Goal: Check status: Check status

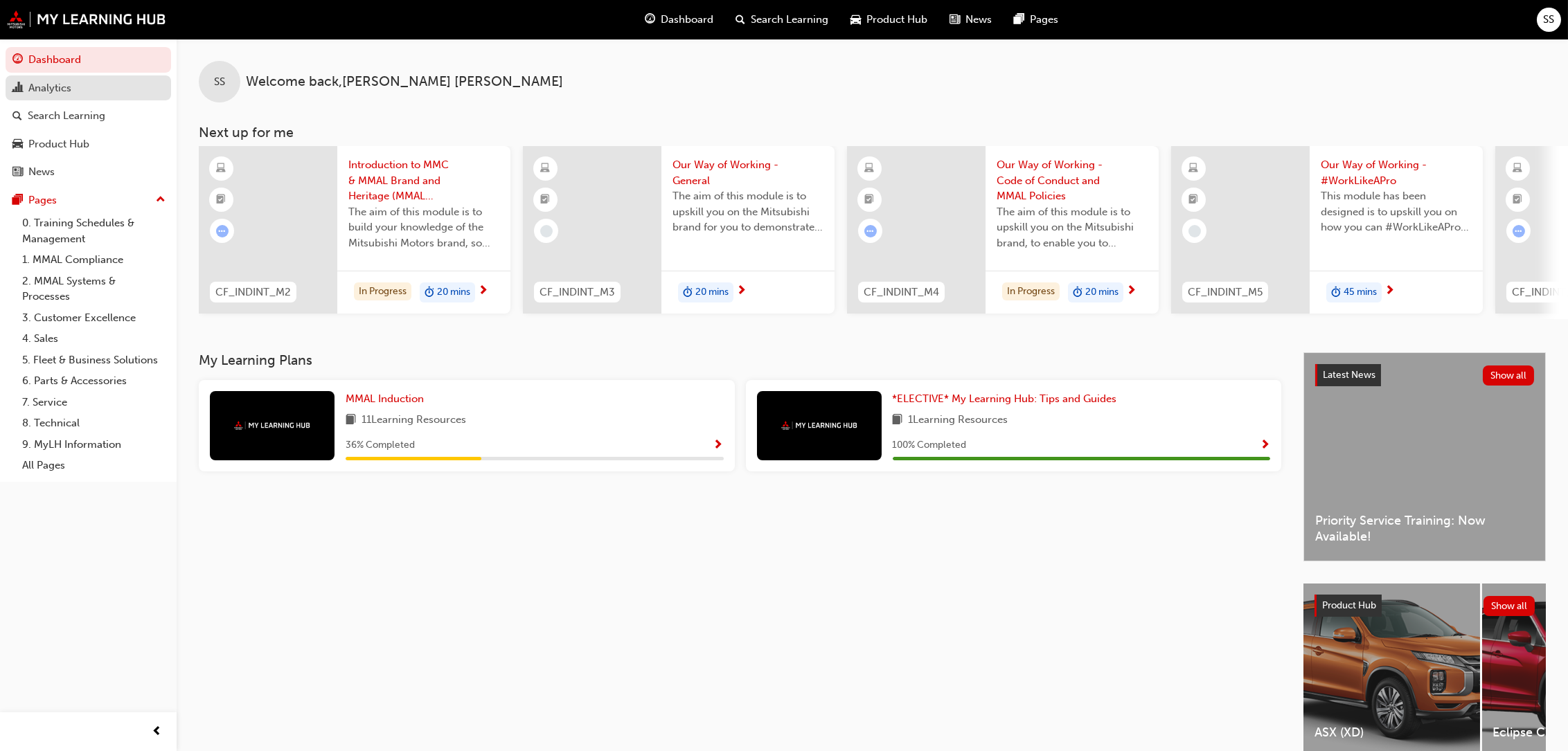
click at [46, 84] on div "Analytics" at bounding box center [50, 88] width 43 height 16
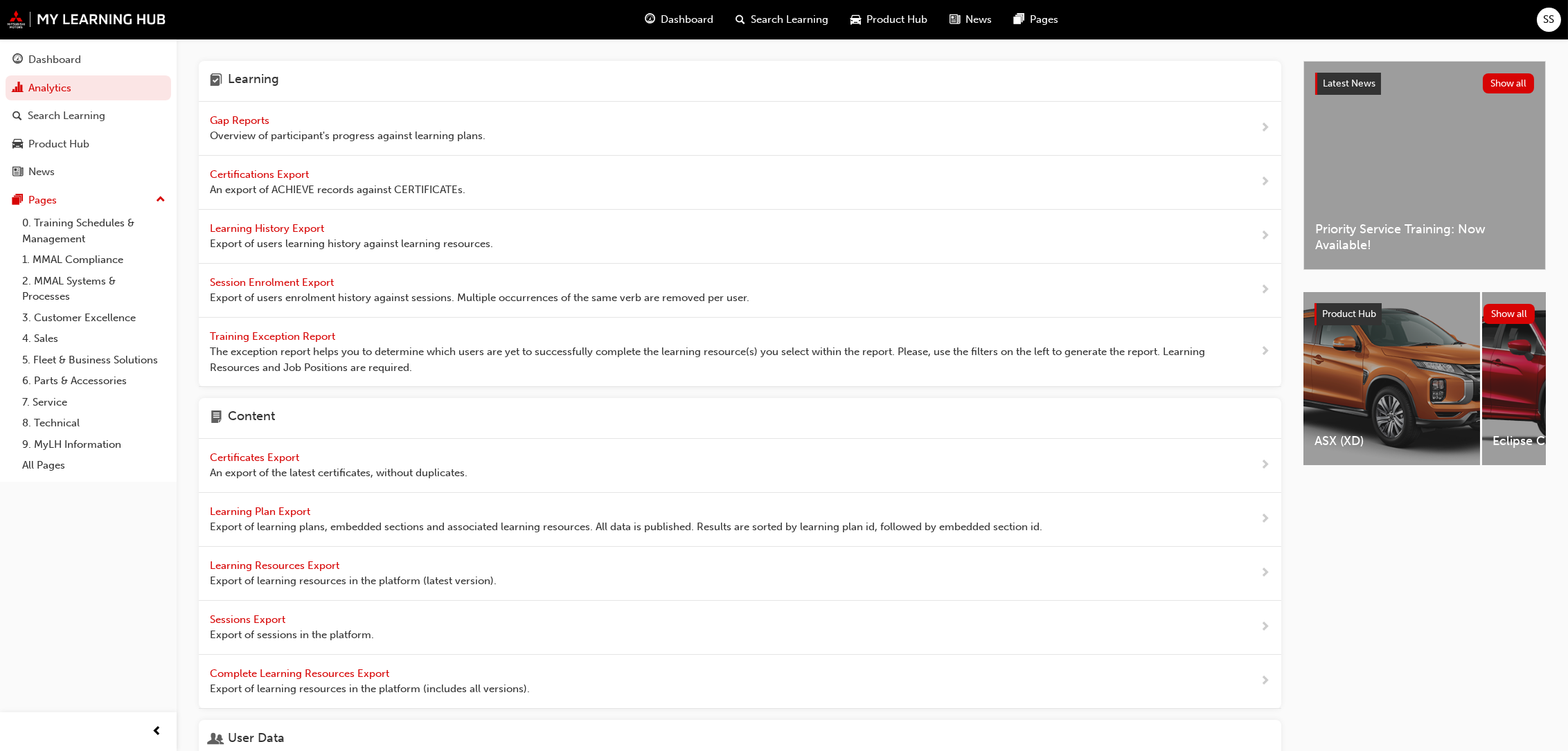
click at [250, 121] on span "Gap Reports" at bounding box center [241, 120] width 62 height 12
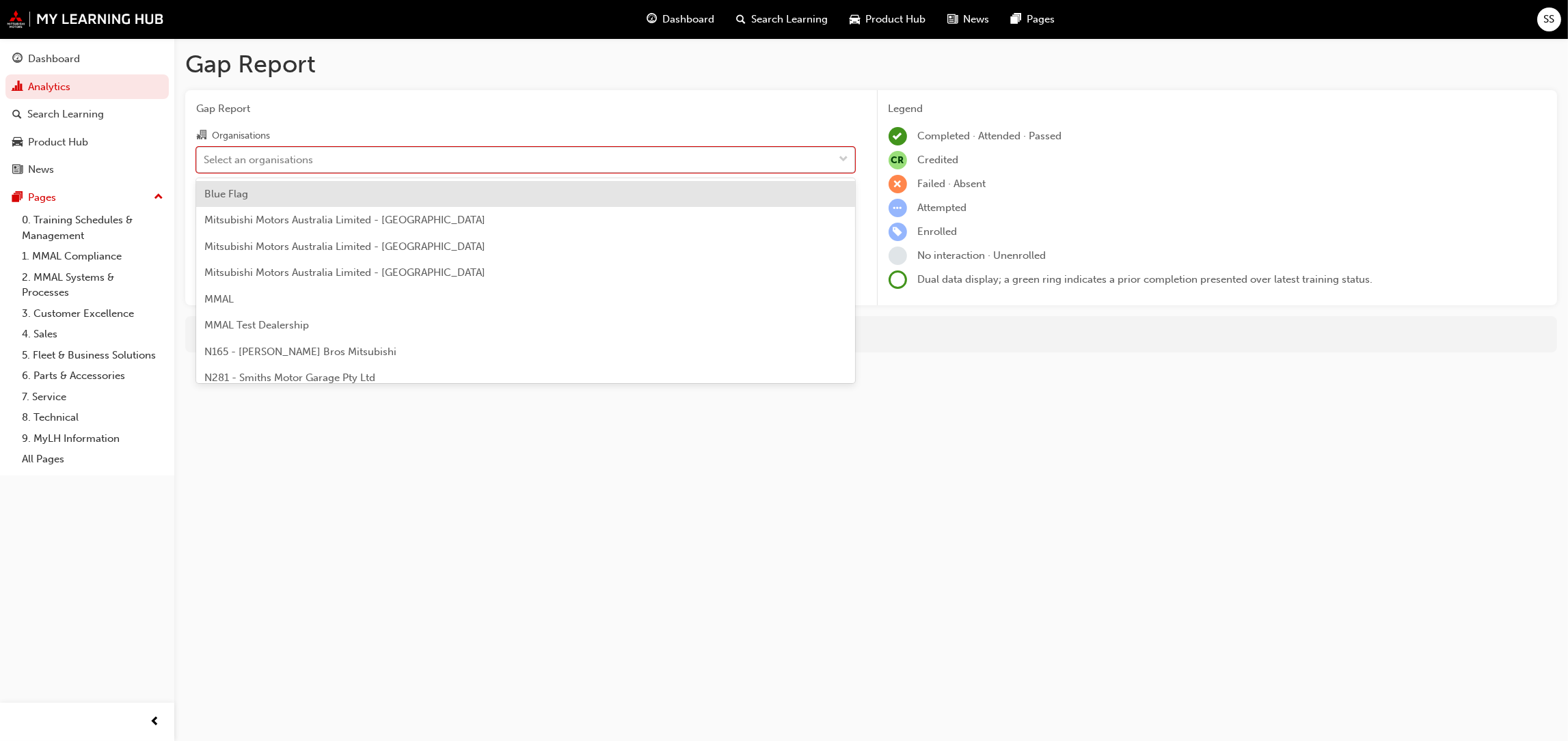
click at [623, 152] on div "Select an organisations" at bounding box center [515, 159] width 637 height 24
click at [205, 153] on input "Organisations option Blue Flag focused, 1 of 202. 202 results available. Use Up…" at bounding box center [204, 159] width 2 height 11
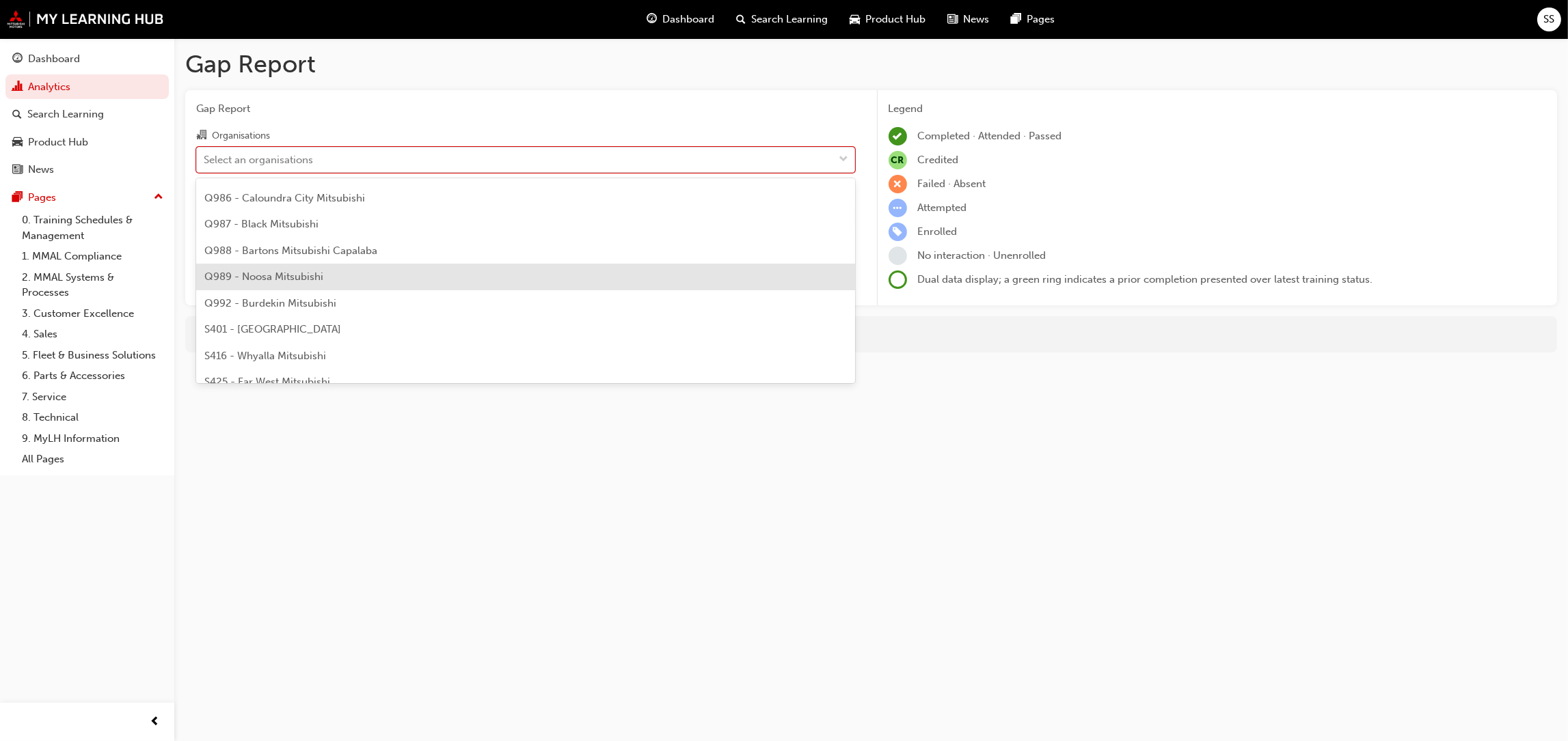
scroll to position [2732, 0]
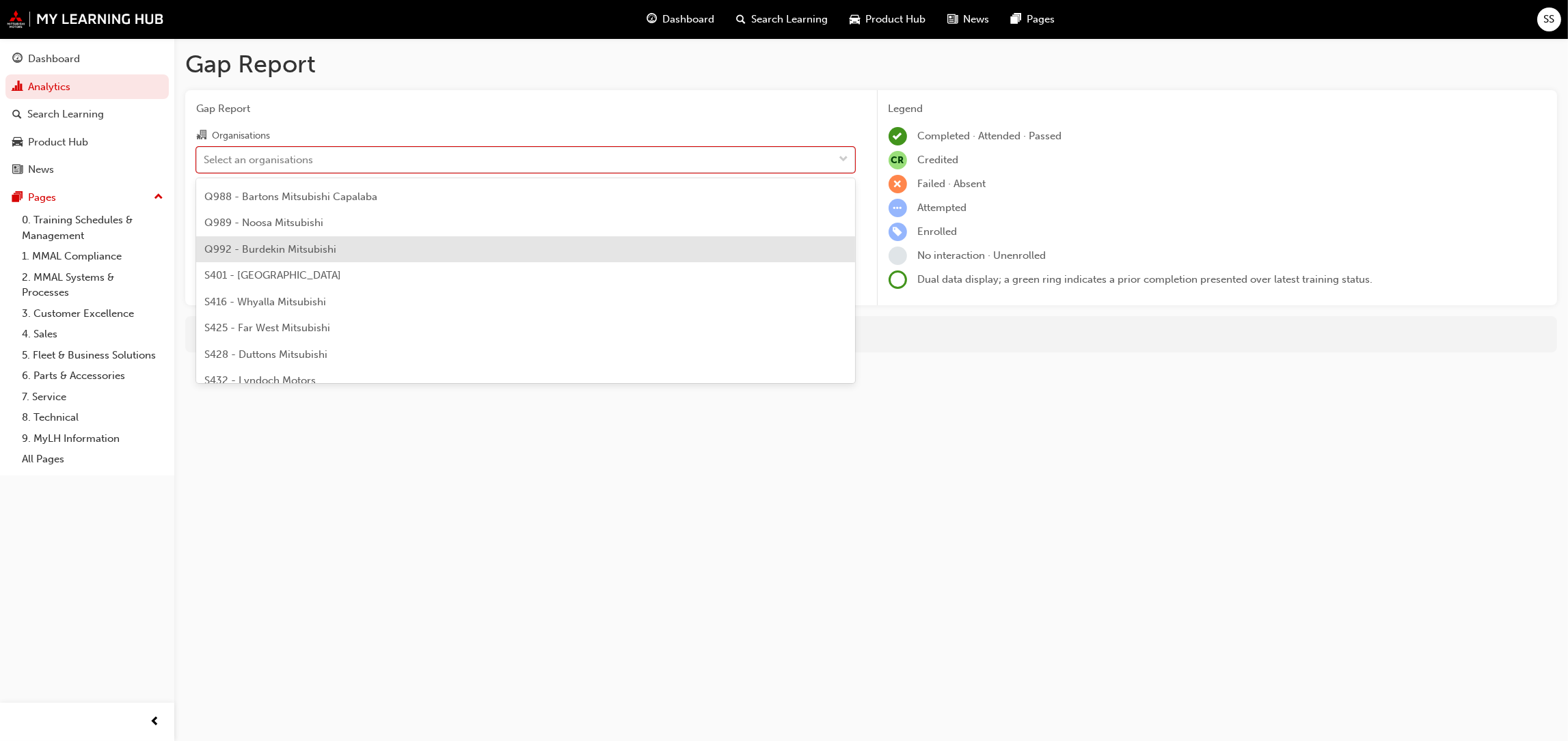
click at [273, 250] on span "Q992 - Burdekin Mitsubishi" at bounding box center [270, 249] width 132 height 12
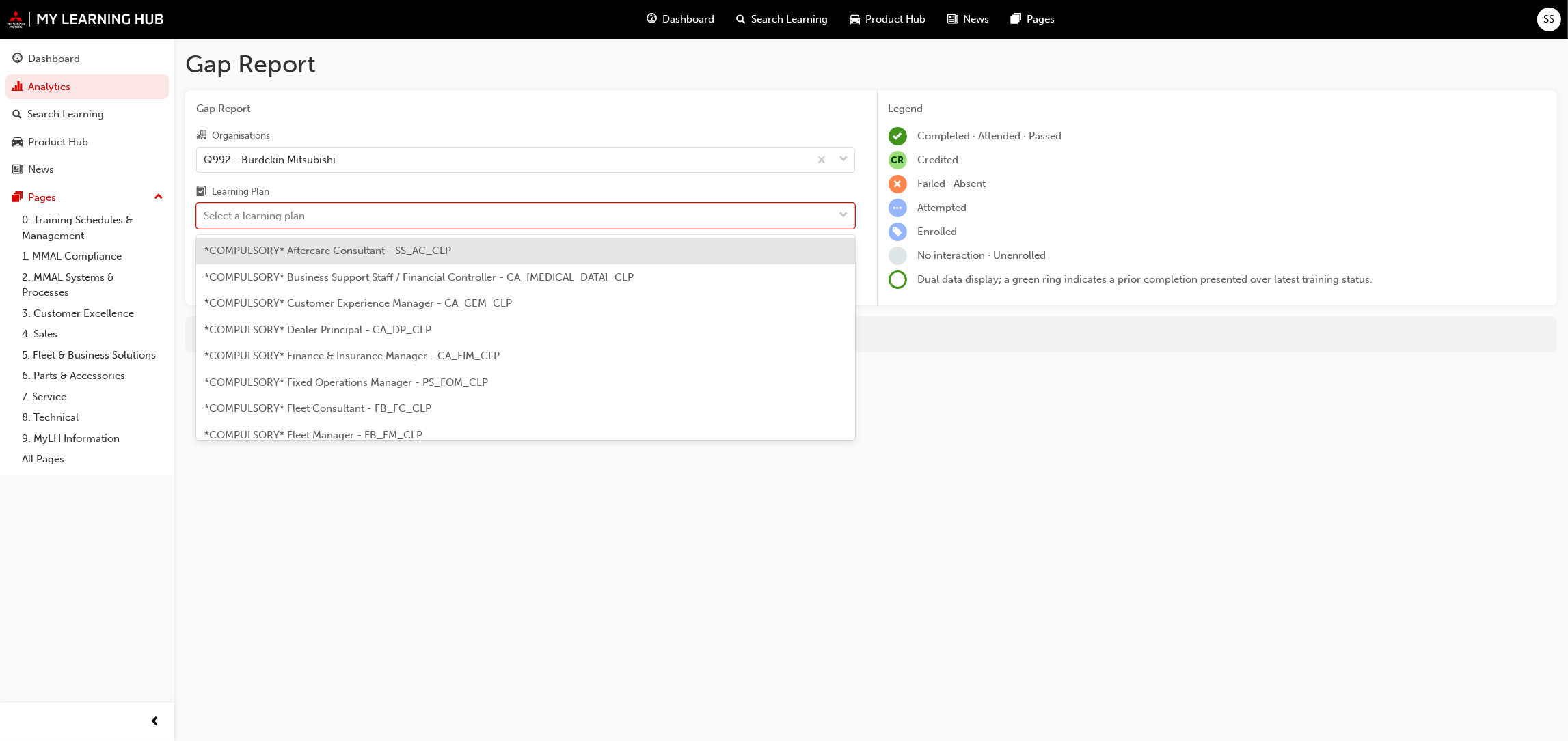
click at [358, 213] on div "Select a learning plan" at bounding box center [515, 216] width 637 height 24
click at [205, 213] on input "Learning Plan option *COMPULSORY* Aftercare Consultant - SS_AC_CLP focused, 1 o…" at bounding box center [204, 216] width 2 height 11
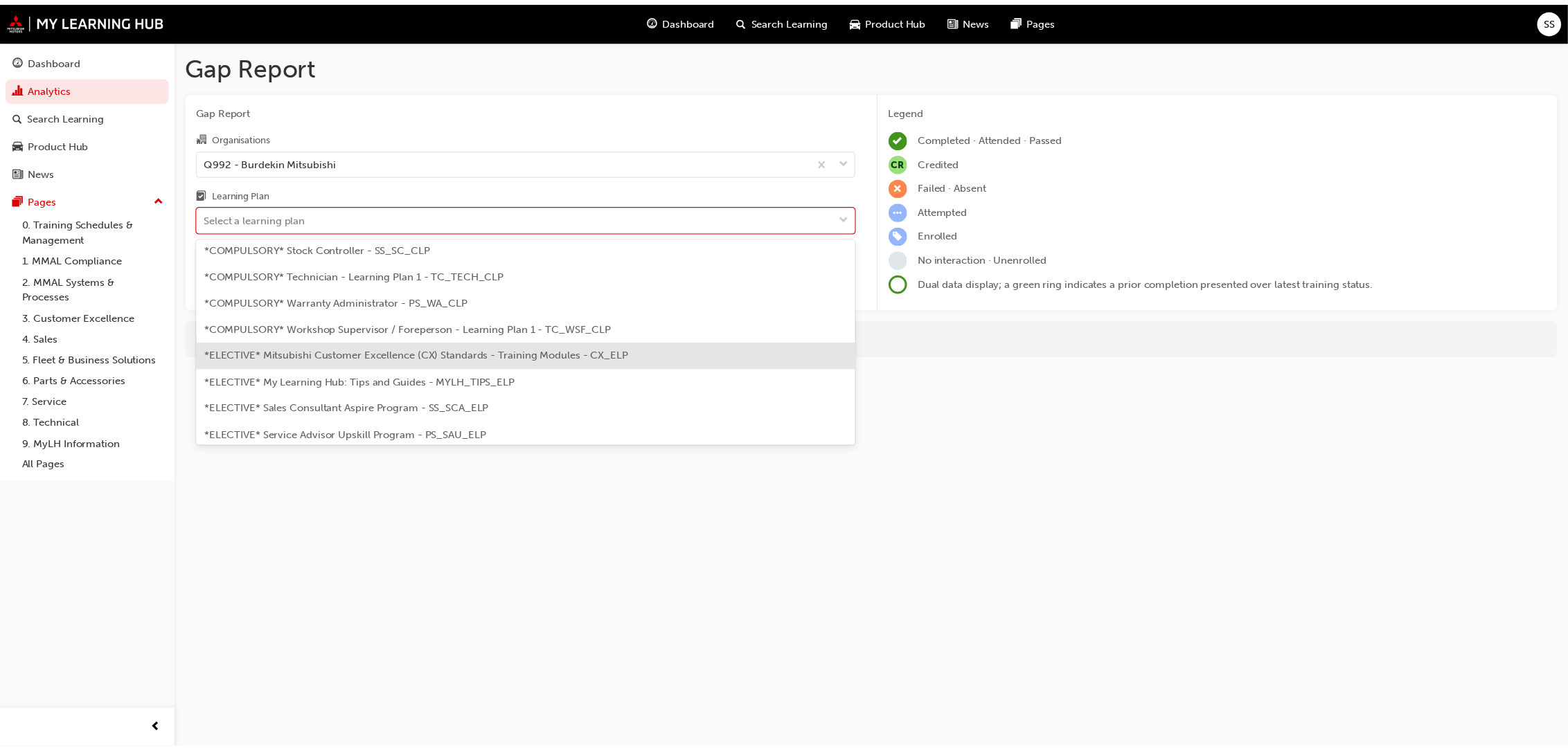
scroll to position [400, 0]
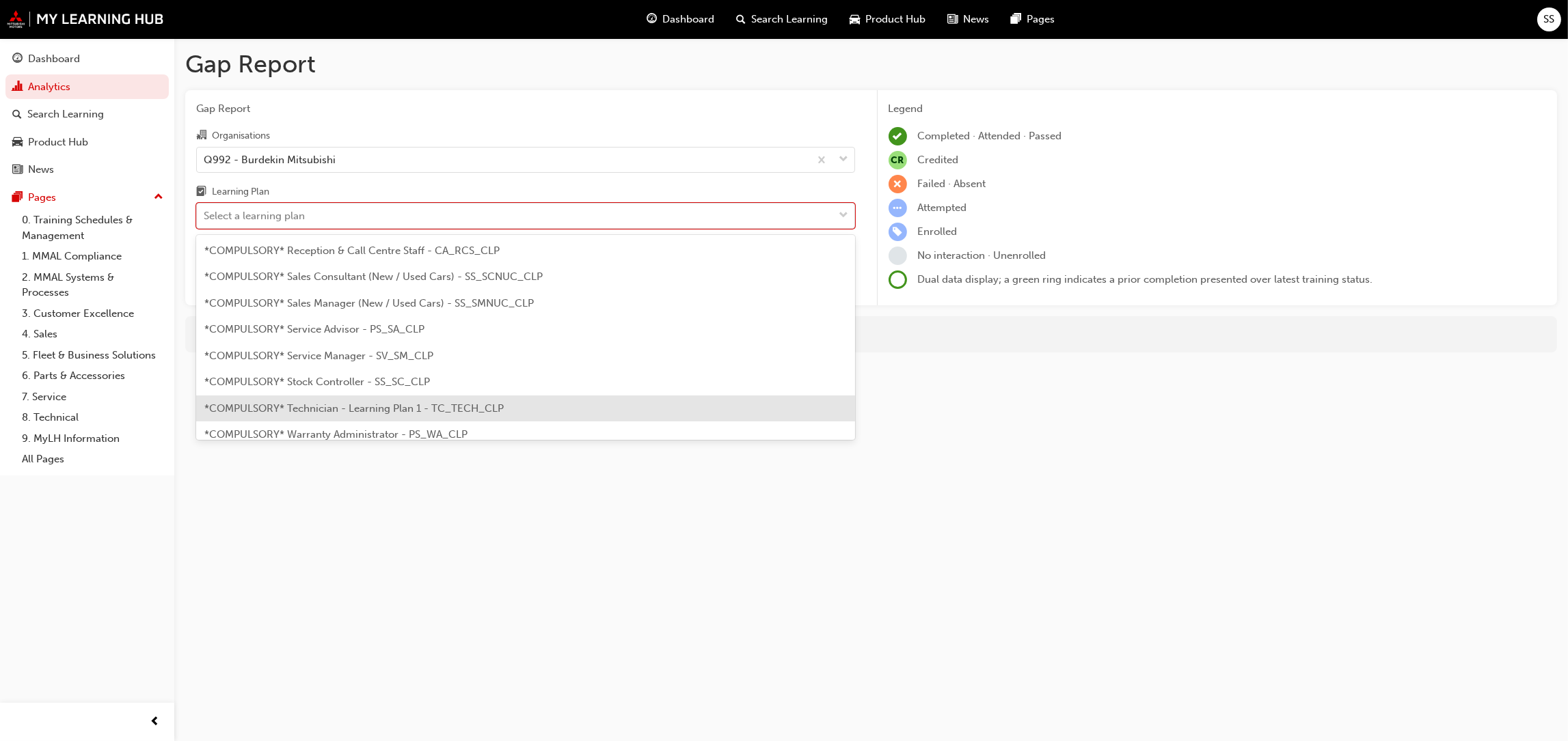
click at [388, 404] on span "*COMPULSORY* Technician - Learning Plan 1 - TC_TECH_CLP" at bounding box center [354, 408] width 299 height 12
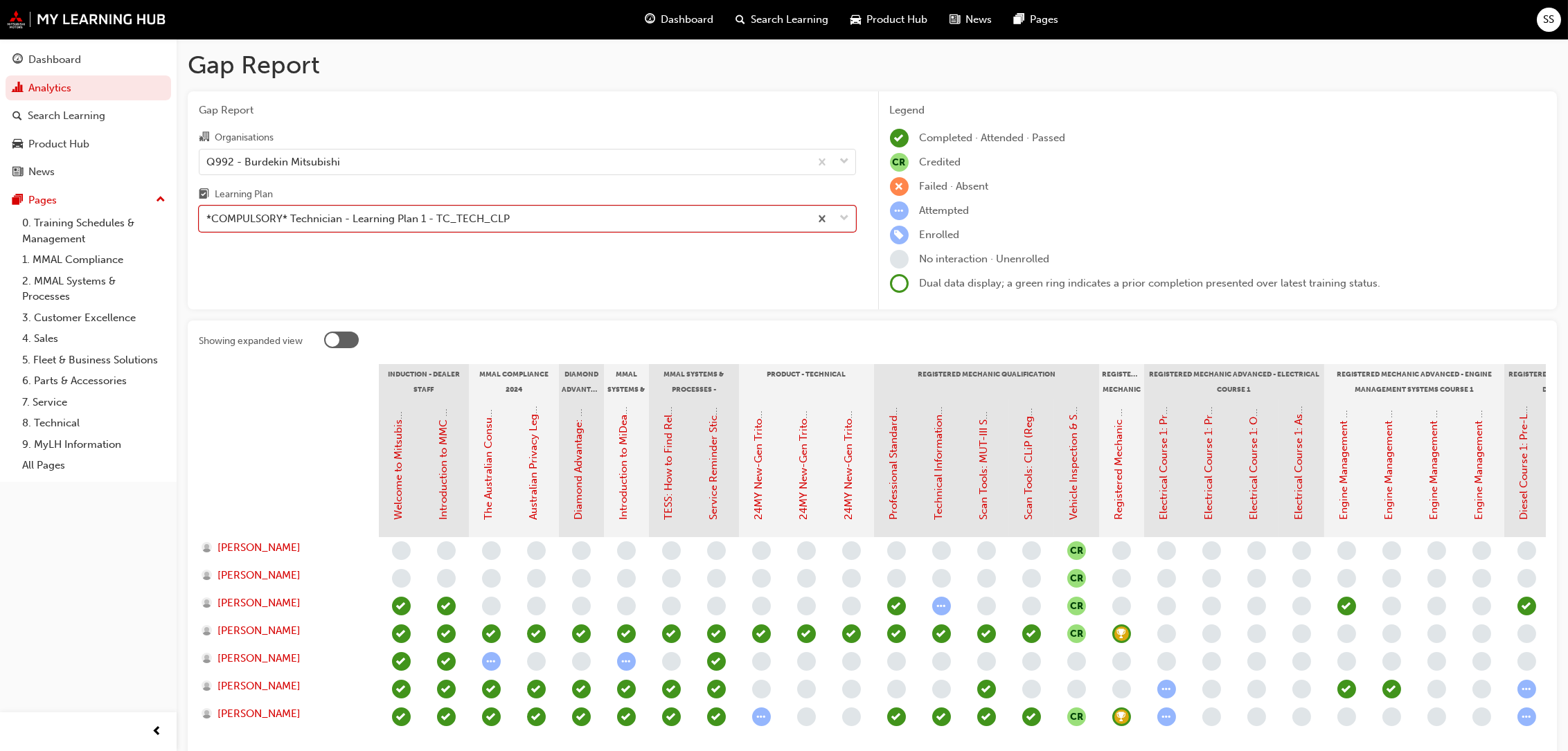
scroll to position [132, 0]
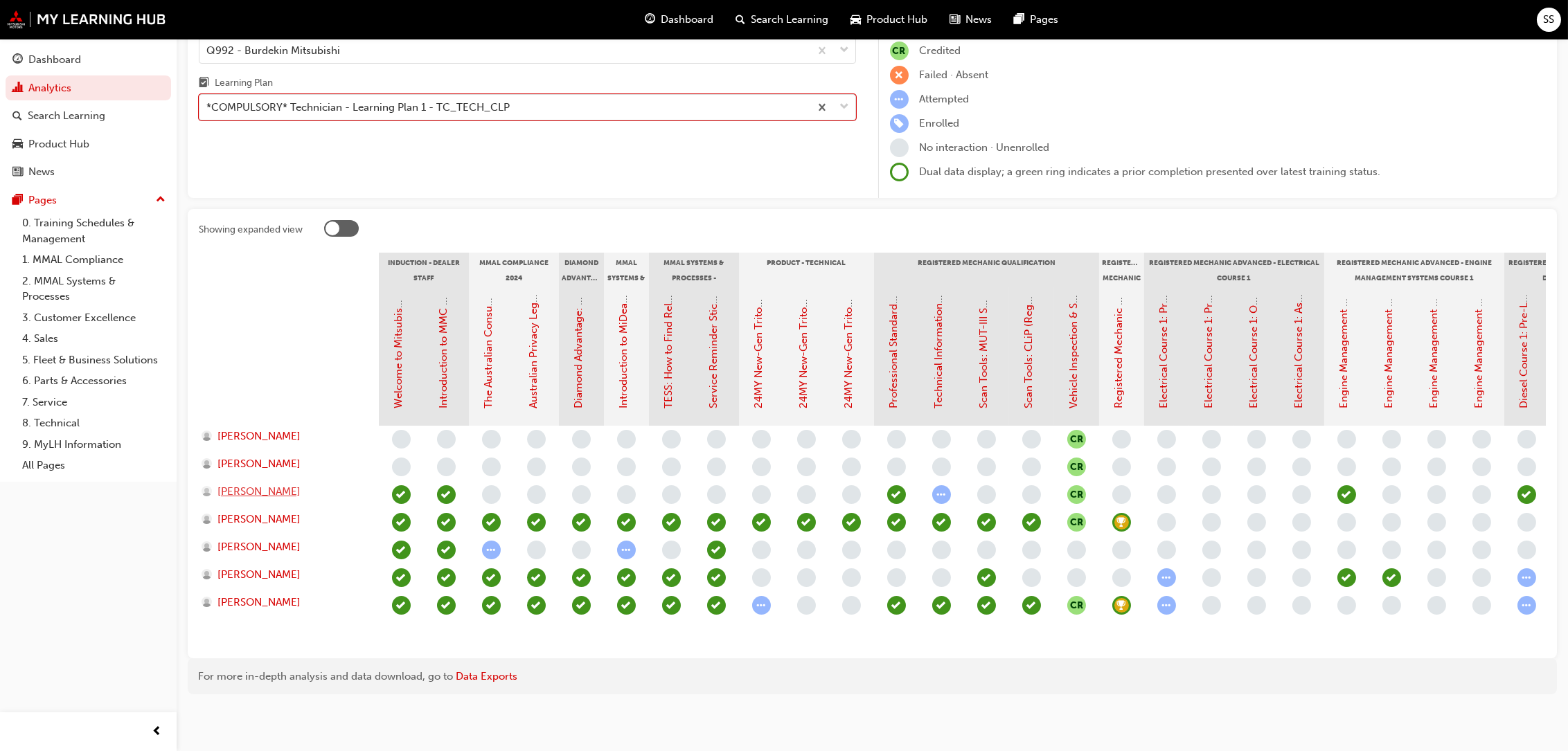
click at [265, 484] on span "[PERSON_NAME]" at bounding box center [259, 491] width 83 height 16
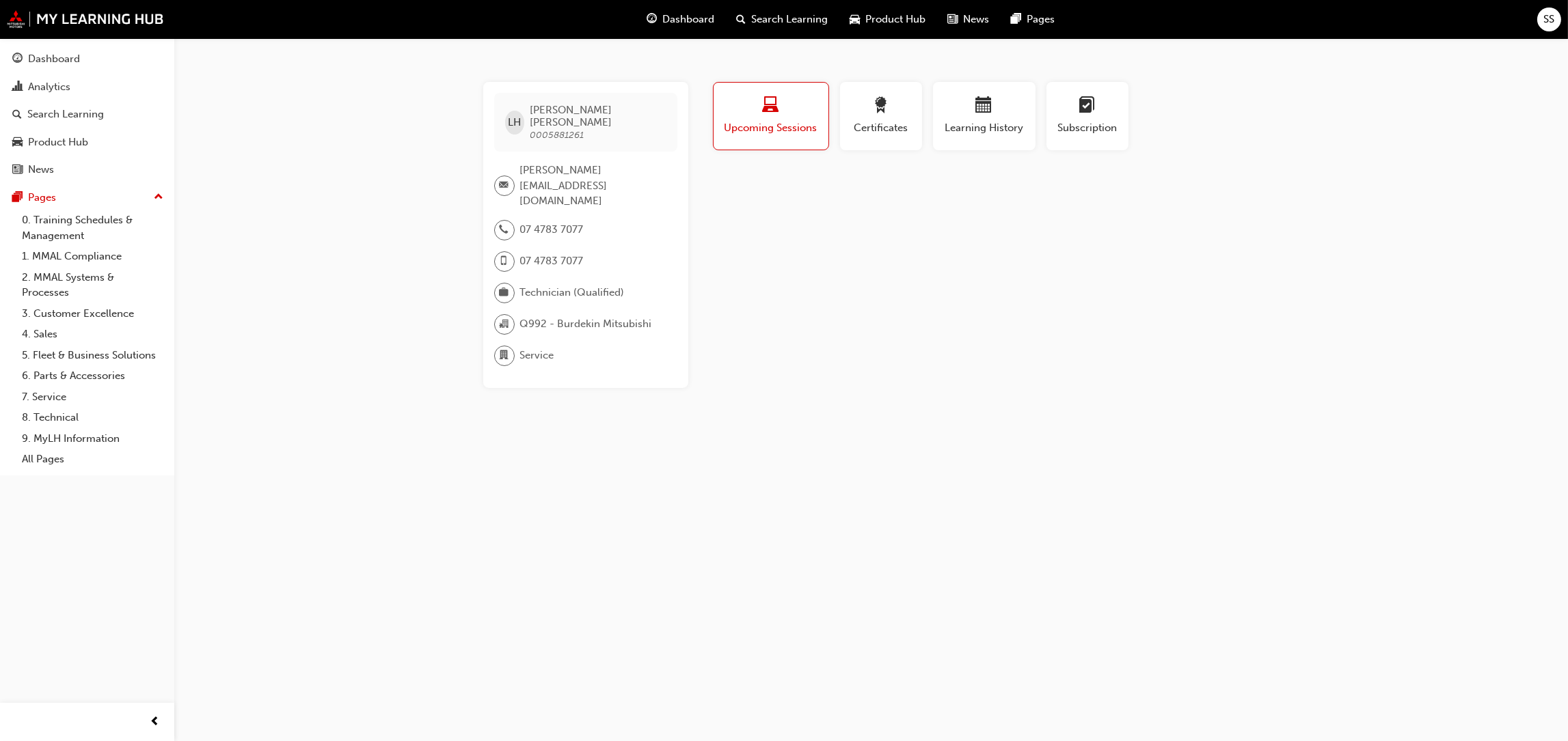
click at [1319, 336] on div "LH [PERSON_NAME] 0005881261 [PERSON_NAME][EMAIL_ADDRESS][DOMAIN_NAME] 07 4783 7…" at bounding box center [784, 370] width 1568 height 741
